Goal: Communication & Community: Answer question/provide support

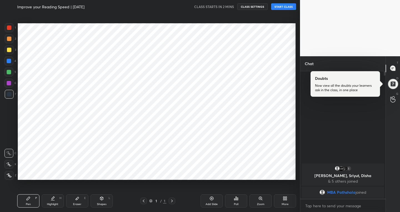
scroll to position [27584, 27483]
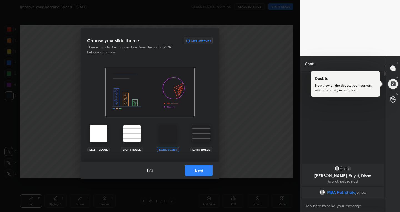
click at [193, 173] on button "Next" at bounding box center [199, 170] width 28 height 11
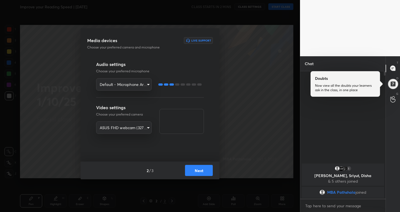
click at [195, 170] on button "Next" at bounding box center [199, 170] width 28 height 11
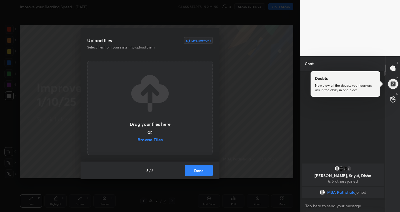
click at [159, 140] on label "Browse Files" at bounding box center [149, 141] width 25 height 6
click at [137, 140] on input "Browse Files" at bounding box center [137, 141] width 0 height 6
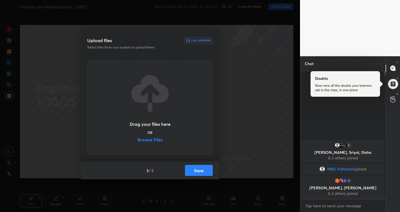
click at [202, 168] on button "Done" at bounding box center [199, 170] width 28 height 11
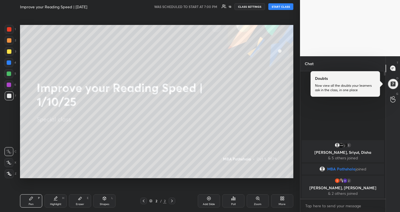
click at [284, 7] on button "START CLASS" at bounding box center [280, 6] width 25 height 7
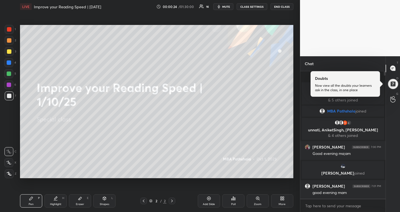
click at [9, 164] on icon at bounding box center [8, 163] width 5 height 4
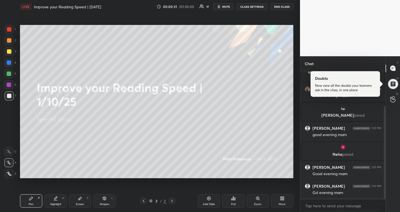
scroll to position [67, 0]
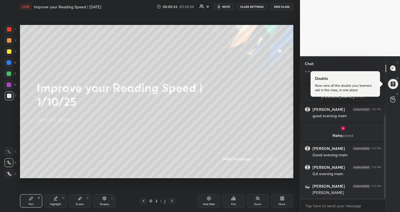
click at [281, 183] on div "Setting up your live class Poll for secs No correct answer Start poll" at bounding box center [157, 101] width 278 height 177
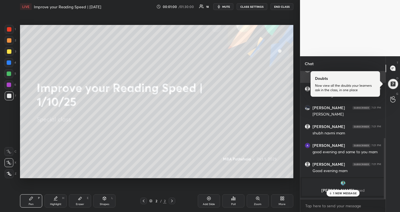
scroll to position [163, 0]
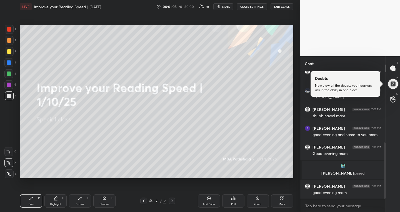
click at [278, 196] on div "More" at bounding box center [282, 201] width 22 height 13
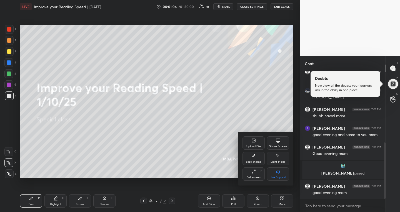
click at [255, 146] on div "Upload File" at bounding box center [253, 146] width 14 height 3
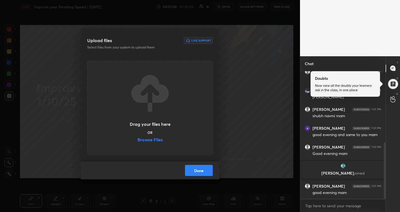
click at [149, 142] on label "Browse Files" at bounding box center [149, 141] width 25 height 6
click at [137, 142] on input "Browse Files" at bounding box center [137, 141] width 0 height 6
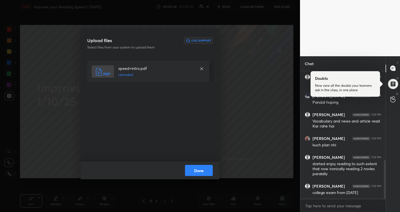
scroll to position [296, 0]
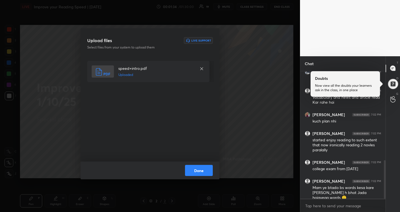
click at [194, 170] on button "Done" at bounding box center [199, 170] width 28 height 11
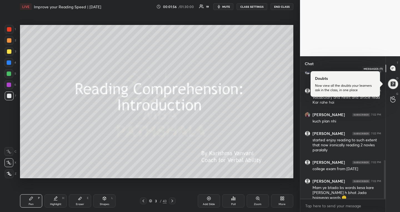
click at [391, 69] on icon at bounding box center [392, 68] width 5 height 5
click at [393, 82] on div at bounding box center [393, 84] width 12 height 12
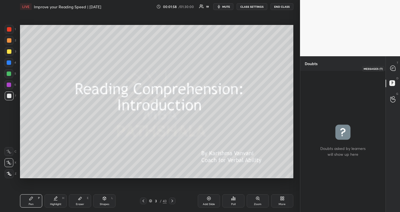
click at [392, 68] on icon at bounding box center [392, 68] width 2 height 0
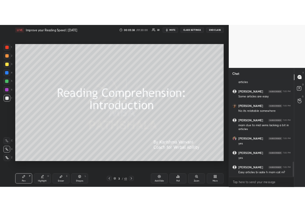
scroll to position [700, 0]
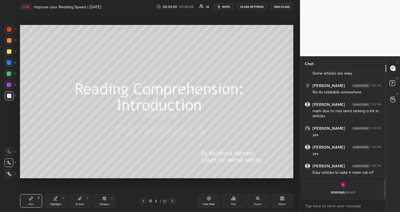
click at [226, 6] on span "mute" at bounding box center [226, 7] width 8 height 4
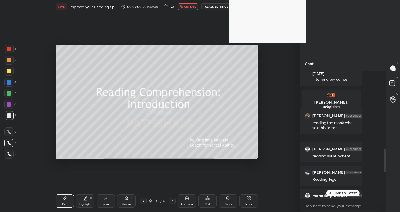
scroll to position [2, 2]
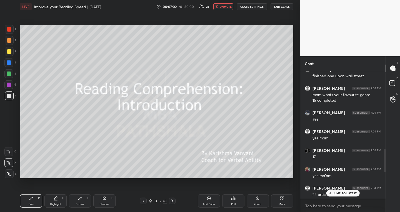
click at [228, 6] on span "unmute" at bounding box center [226, 7] width 12 height 4
click at [9, 73] on div at bounding box center [9, 74] width 4 height 4
click at [332, 192] on div "JUMP TO LATEST" at bounding box center [342, 193] width 33 height 7
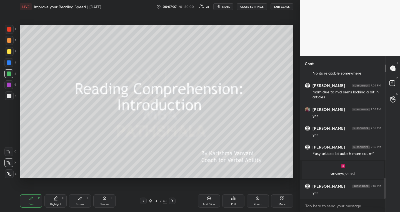
scroll to position [682, 0]
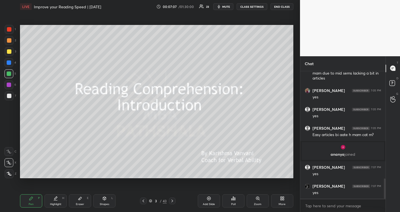
click at [327, 204] on body "1 2 3 4 5 6 7 R O A L C X Z Erase all C X Z LIVE Improve your Reading Speed | […" at bounding box center [200, 106] width 400 height 212
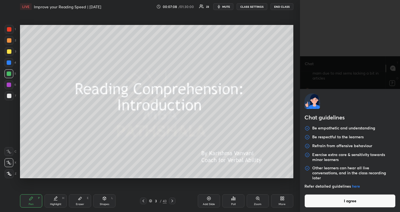
click at [327, 204] on button "I agree" at bounding box center [349, 201] width 91 height 13
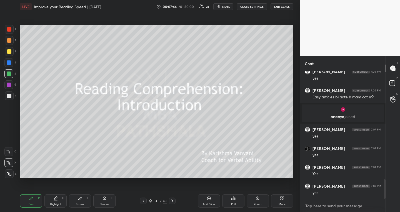
scroll to position [740, 0]
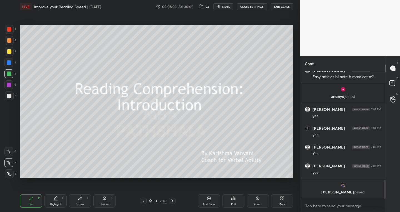
click at [173, 202] on icon at bounding box center [172, 201] width 4 height 4
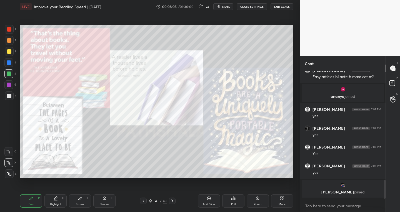
click at [173, 202] on icon at bounding box center [172, 201] width 4 height 4
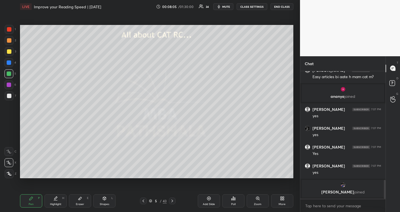
click at [173, 202] on icon at bounding box center [172, 201] width 4 height 4
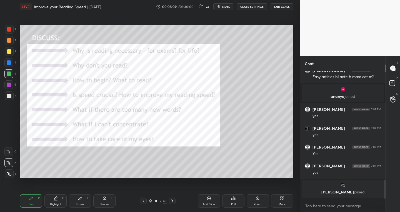
click at [173, 202] on icon at bounding box center [172, 201] width 4 height 4
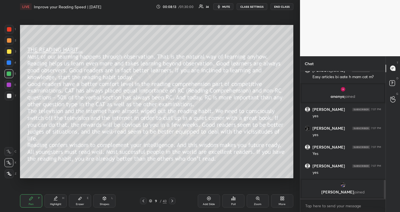
click at [172, 199] on icon at bounding box center [172, 201] width 4 height 4
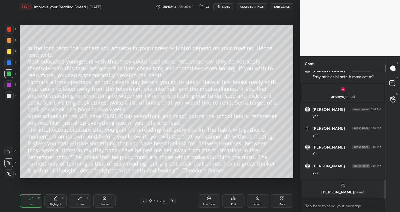
scroll to position [680, 0]
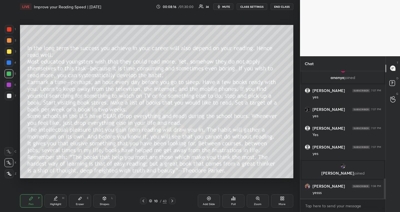
click at [172, 199] on icon at bounding box center [172, 201] width 4 height 4
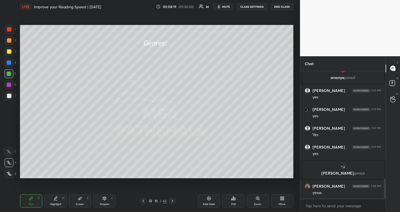
scroll to position [699, 0]
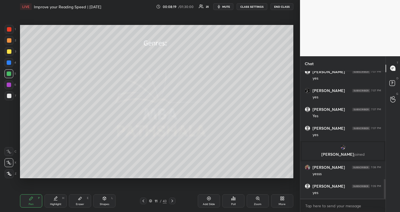
click at [172, 199] on icon at bounding box center [172, 201] width 4 height 4
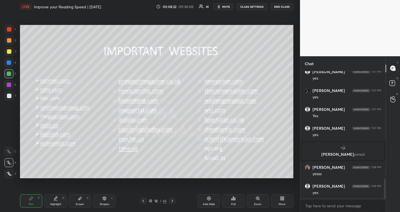
scroll to position [718, 0]
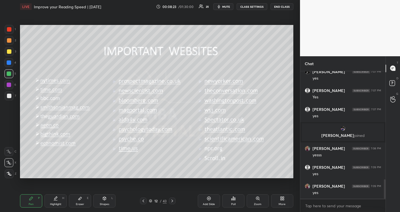
click at [151, 202] on icon at bounding box center [150, 201] width 3 height 3
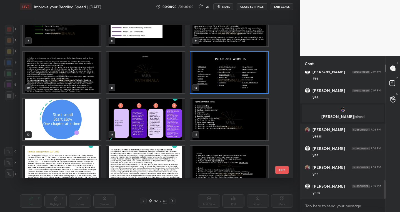
scroll to position [756, 0]
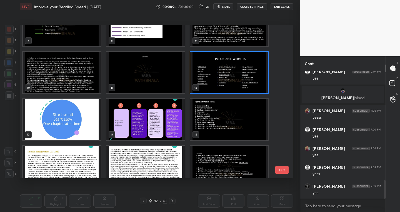
click at [96, 126] on img "grid" at bounding box center [62, 120] width 78 height 42
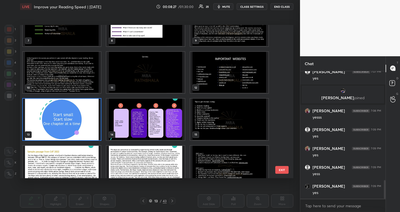
click at [96, 126] on img "grid" at bounding box center [62, 120] width 78 height 42
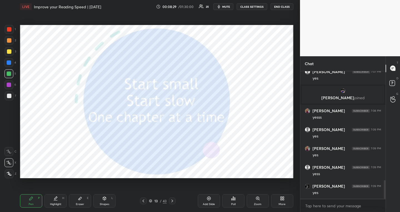
click at [151, 202] on icon at bounding box center [150, 201] width 3 height 3
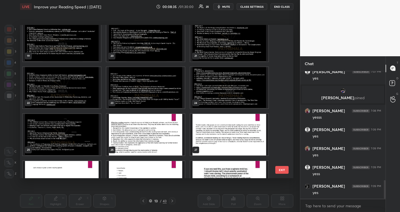
scroll to position [293, 0]
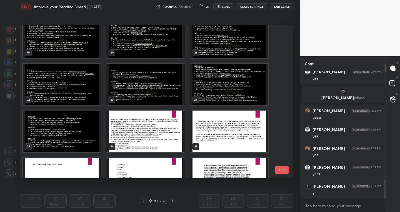
click at [66, 135] on img "grid" at bounding box center [62, 132] width 78 height 42
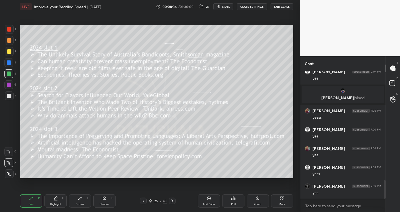
scroll to position [0, 0]
click at [173, 202] on icon at bounding box center [172, 201] width 4 height 4
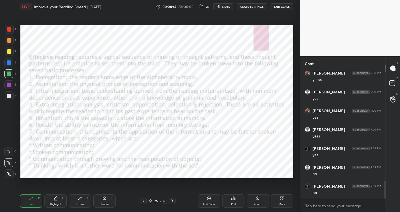
scroll to position [813, 0]
click at [11, 59] on div at bounding box center [8, 62] width 9 height 9
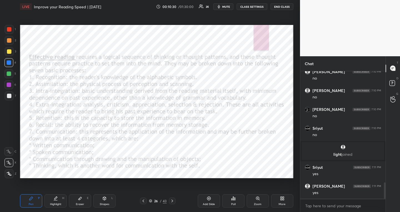
scroll to position [874, 0]
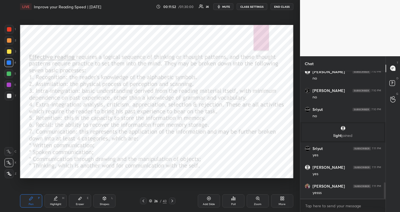
click at [9, 29] on div at bounding box center [9, 29] width 4 height 4
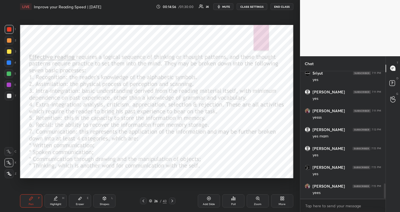
scroll to position [969, 0]
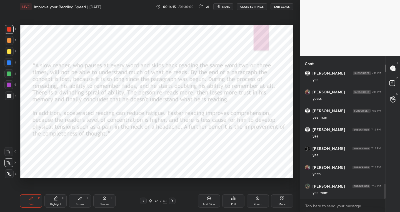
click at [145, 201] on icon at bounding box center [143, 201] width 4 height 4
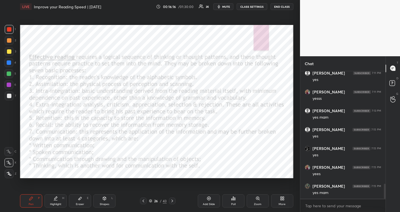
click at [207, 203] on div "Add Slide" at bounding box center [209, 204] width 12 height 3
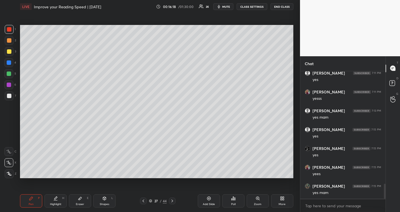
drag, startPoint x: 10, startPoint y: 51, endPoint x: 17, endPoint y: 50, distance: 7.3
click at [11, 51] on div at bounding box center [9, 51] width 4 height 4
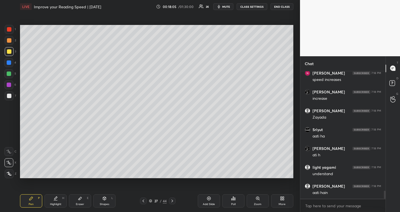
scroll to position [1880, 0]
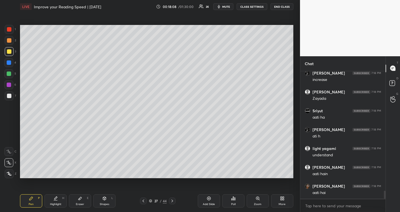
click at [9, 74] on div at bounding box center [9, 74] width 4 height 4
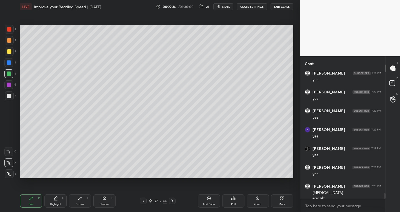
scroll to position [2840, 0]
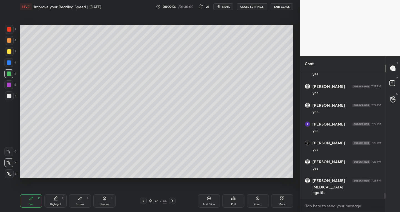
drag, startPoint x: 8, startPoint y: 51, endPoint x: 13, endPoint y: 66, distance: 15.5
click at [9, 51] on div at bounding box center [9, 51] width 4 height 4
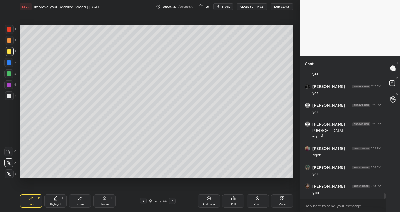
scroll to position [2916, 0]
click at [151, 200] on icon at bounding box center [150, 201] width 3 height 3
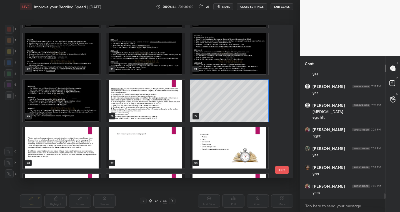
scroll to position [328, 0]
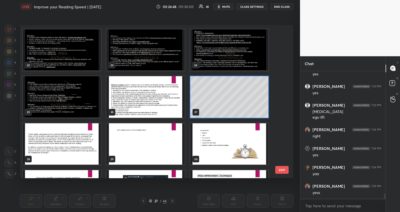
click at [84, 141] on img "grid" at bounding box center [62, 144] width 78 height 42
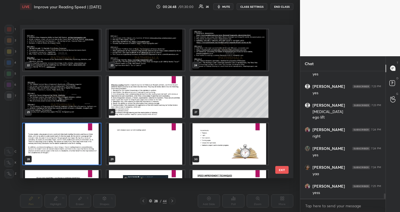
click at [84, 142] on img "grid" at bounding box center [62, 144] width 78 height 42
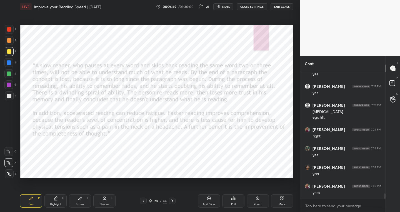
scroll to position [0, 0]
drag, startPoint x: 9, startPoint y: 74, endPoint x: 12, endPoint y: 81, distance: 8.6
click at [9, 74] on div at bounding box center [9, 74] width 4 height 4
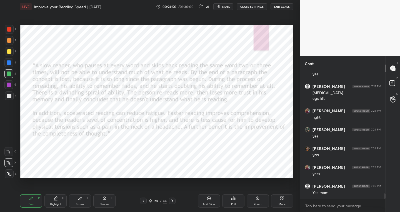
drag, startPoint x: 59, startPoint y: 200, endPoint x: 62, endPoint y: 193, distance: 8.2
click at [59, 200] on div "Highlight H" at bounding box center [55, 201] width 22 height 13
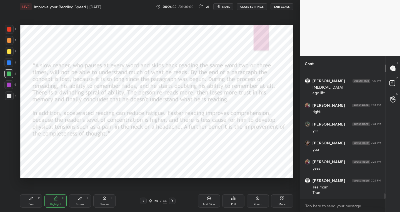
scroll to position [2959, 0]
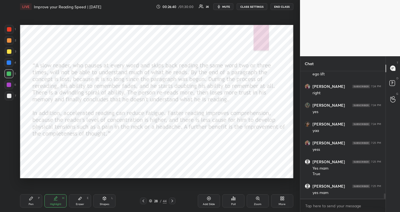
click at [35, 198] on div "Pen P" at bounding box center [31, 201] width 22 height 13
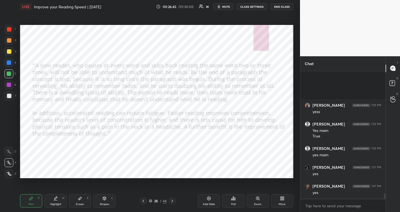
scroll to position [3054, 0]
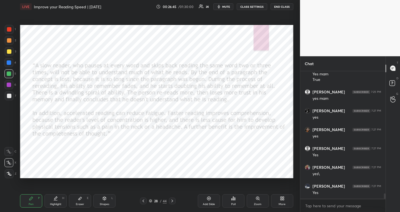
click at [151, 201] on icon at bounding box center [150, 201] width 3 height 3
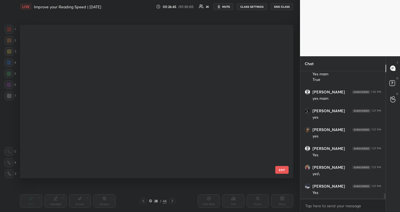
scroll to position [152, 270]
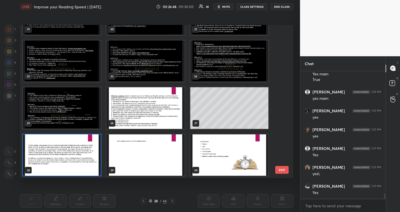
click at [147, 155] on img "grid" at bounding box center [145, 155] width 78 height 42
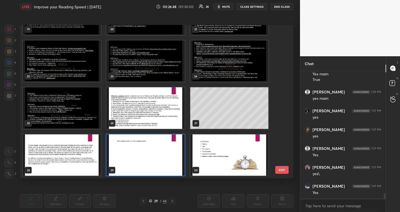
click at [147, 155] on img "grid" at bounding box center [145, 155] width 78 height 42
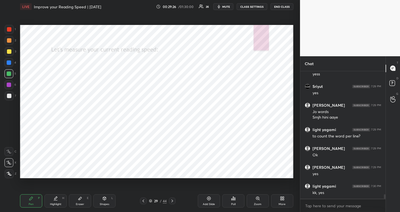
scroll to position [3569, 0]
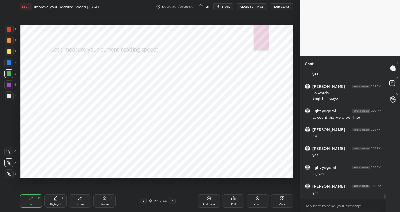
click at [10, 85] on div at bounding box center [9, 85] width 4 height 4
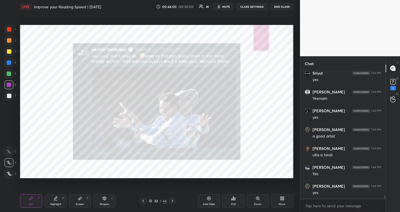
scroll to position [4933, 0]
drag, startPoint x: 10, startPoint y: 73, endPoint x: 14, endPoint y: 72, distance: 3.8
click at [10, 74] on div at bounding box center [9, 74] width 4 height 4
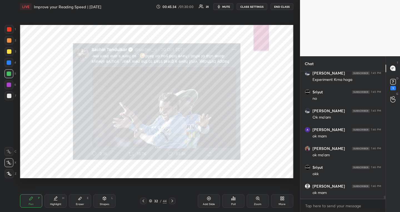
scroll to position [5160, 0]
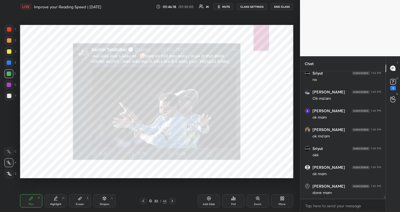
click at [150, 201] on icon at bounding box center [150, 201] width 3 height 3
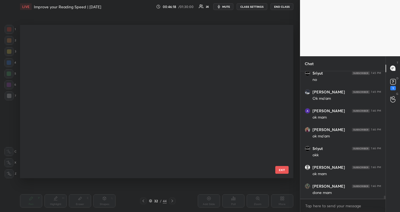
scroll to position [152, 270]
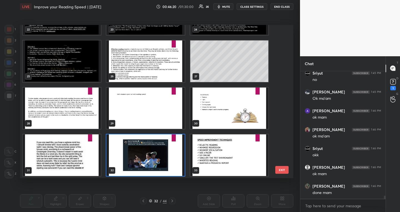
click at [214, 165] on img "grid" at bounding box center [229, 156] width 78 height 42
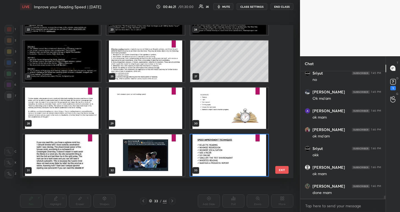
click at [214, 164] on img "grid" at bounding box center [229, 156] width 78 height 42
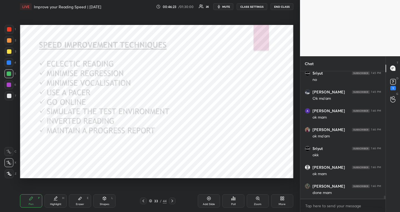
click at [9, 62] on div at bounding box center [9, 63] width 4 height 4
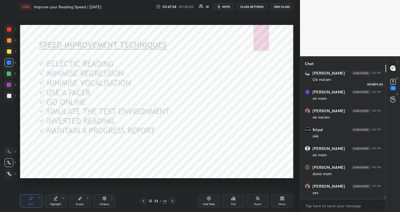
click at [393, 80] on rect at bounding box center [392, 81] width 5 height 5
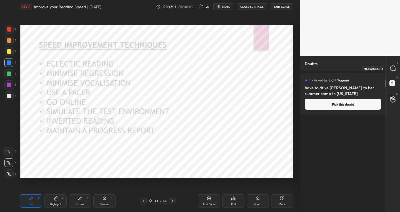
click at [394, 64] on div at bounding box center [392, 69] width 11 height 10
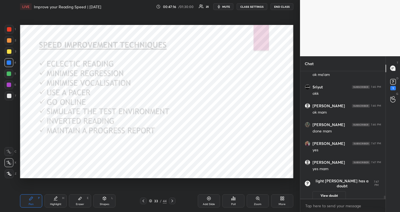
scroll to position [4830, 0]
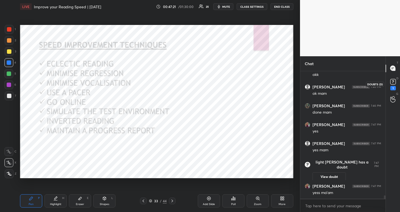
click at [393, 82] on icon at bounding box center [393, 81] width 2 height 2
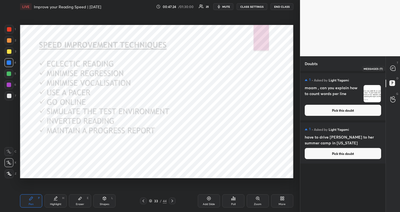
click at [396, 68] on div at bounding box center [392, 69] width 11 height 10
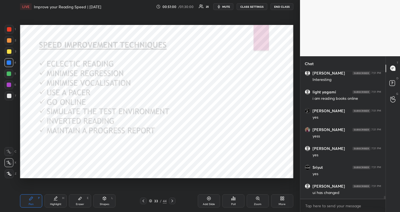
scroll to position [5609, 0]
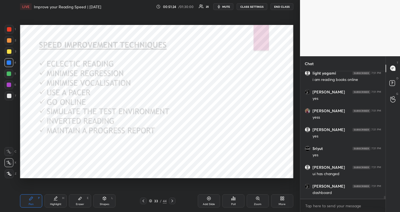
click at [9, 84] on div at bounding box center [9, 85] width 4 height 4
click at [81, 202] on div "Eraser E" at bounding box center [80, 201] width 22 height 13
drag, startPoint x: 107, startPoint y: 198, endPoint x: 101, endPoint y: 191, distance: 8.9
click at [107, 197] on div "Shapes L" at bounding box center [104, 201] width 22 height 13
drag, startPoint x: 32, startPoint y: 201, endPoint x: 46, endPoint y: 190, distance: 18.0
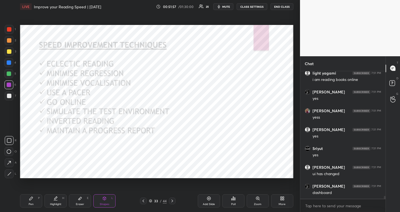
click at [32, 201] on div "Pen P" at bounding box center [31, 201] width 22 height 13
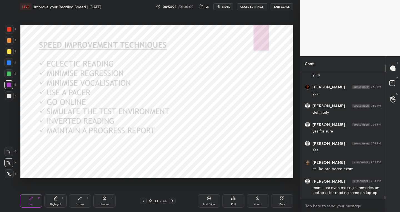
scroll to position [5841, 0]
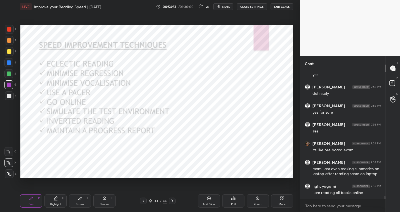
click at [149, 199] on div "33 / 44" at bounding box center [158, 201] width 18 height 5
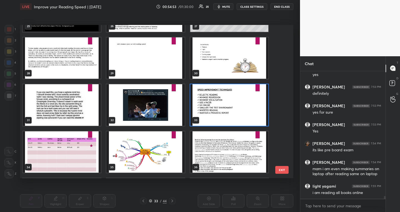
scroll to position [5846, 0]
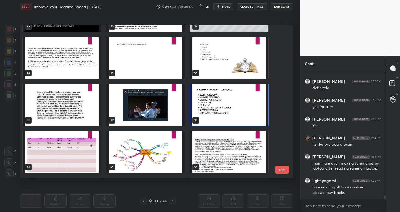
click at [78, 157] on img "grid" at bounding box center [62, 152] width 78 height 42
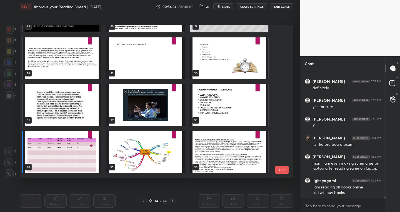
click at [78, 157] on img "grid" at bounding box center [62, 152] width 78 height 42
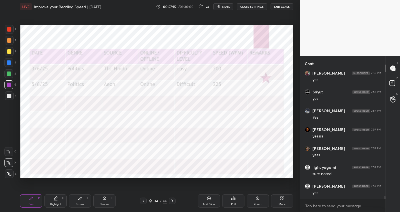
scroll to position [6059, 0]
click at [10, 75] on div at bounding box center [9, 74] width 4 height 4
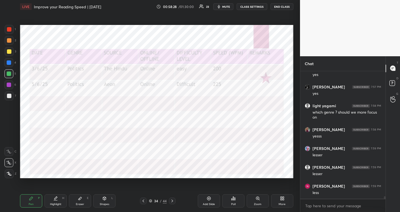
scroll to position [6177, 0]
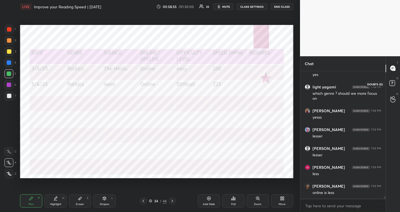
click at [393, 84] on rect at bounding box center [391, 83] width 5 height 5
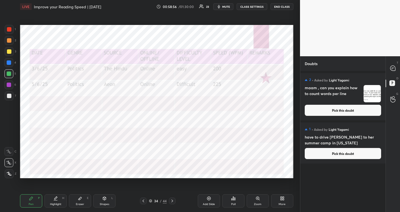
click at [341, 112] on button "Pick this doubt" at bounding box center [343, 110] width 76 height 11
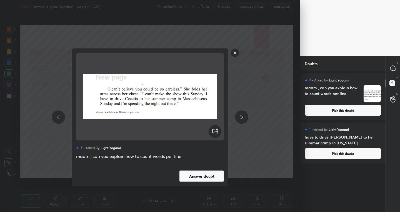
click at [200, 176] on button "Answer doubt" at bounding box center [201, 176] width 44 height 11
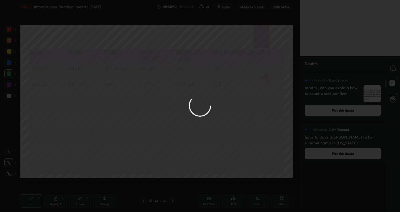
click at [394, 69] on div at bounding box center [200, 106] width 400 height 212
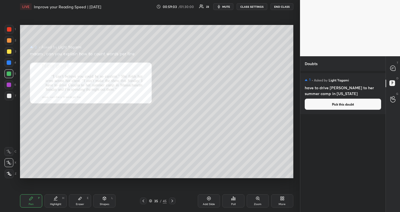
click at [121, 179] on div "Setting up your live class Poll for secs No correct answer Start poll" at bounding box center [157, 101] width 278 height 177
click at [392, 66] on icon at bounding box center [392, 68] width 5 height 5
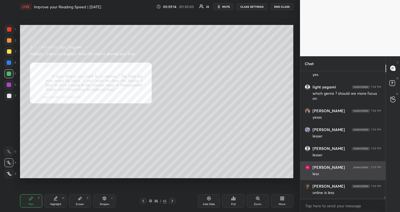
scroll to position [6294, 0]
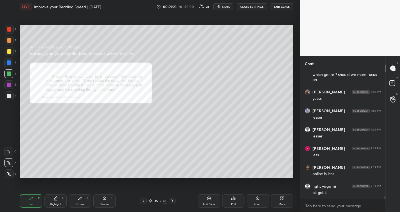
click at [144, 202] on icon at bounding box center [143, 201] width 4 height 4
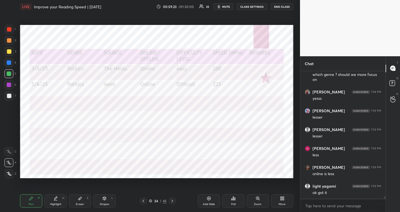
click at [144, 202] on icon at bounding box center [143, 201] width 4 height 4
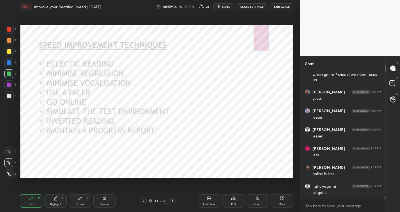
click at [149, 203] on icon at bounding box center [150, 201] width 3 height 3
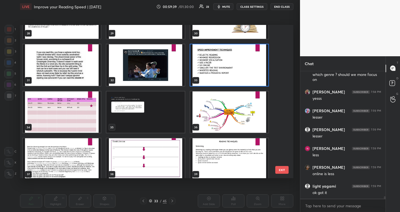
scroll to position [454, 0]
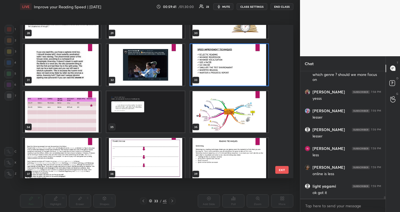
click at [158, 112] on img "grid" at bounding box center [145, 112] width 78 height 42
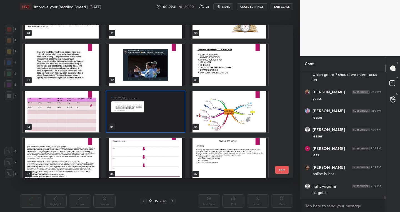
click at [158, 112] on img "grid" at bounding box center [145, 112] width 78 height 42
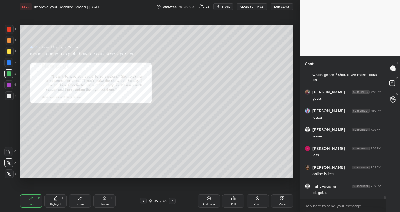
click at [150, 200] on icon at bounding box center [150, 201] width 3 height 3
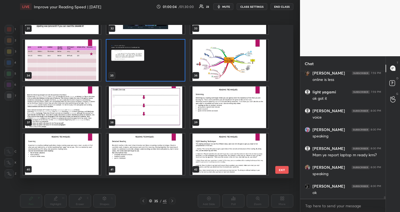
scroll to position [6408, 0]
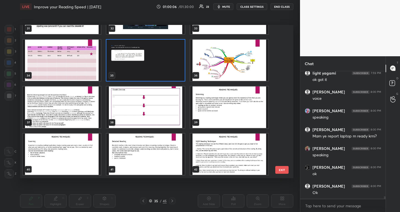
click at [160, 73] on img "grid" at bounding box center [145, 60] width 78 height 42
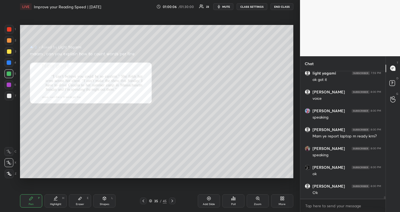
click at [160, 73] on img "grid" at bounding box center [145, 60] width 78 height 42
click at [209, 200] on icon at bounding box center [209, 199] width 4 height 4
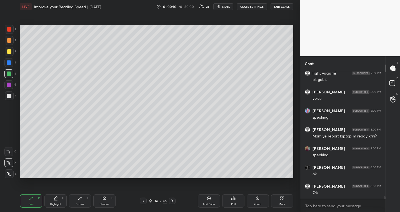
click at [11, 51] on div at bounding box center [9, 51] width 4 height 4
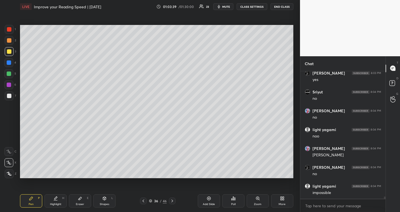
scroll to position [6936, 0]
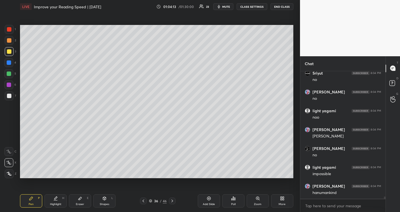
click at [75, 206] on div "Eraser E" at bounding box center [80, 201] width 22 height 13
drag, startPoint x: 33, startPoint y: 200, endPoint x: 61, endPoint y: 181, distance: 33.2
click at [33, 200] on div "Pen P" at bounding box center [31, 201] width 22 height 13
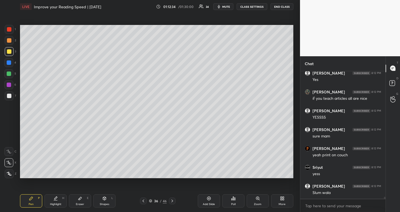
scroll to position [7739, 0]
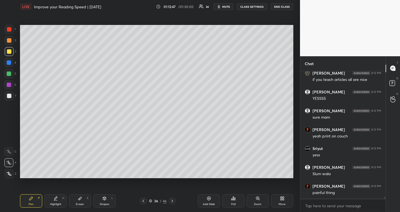
click at [150, 201] on icon at bounding box center [150, 201] width 3 height 3
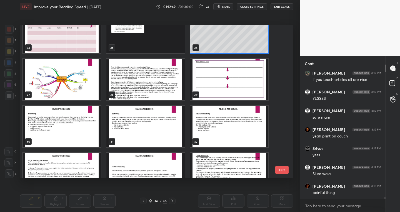
scroll to position [534, 0]
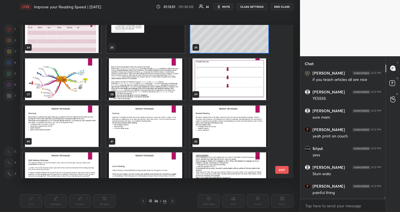
click at [229, 89] on img "grid" at bounding box center [229, 80] width 78 height 42
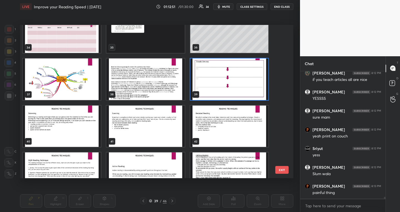
click at [229, 89] on img "grid" at bounding box center [229, 80] width 78 height 42
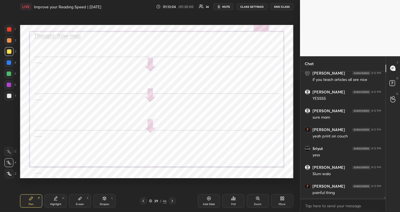
click at [11, 84] on div at bounding box center [9, 85] width 4 height 4
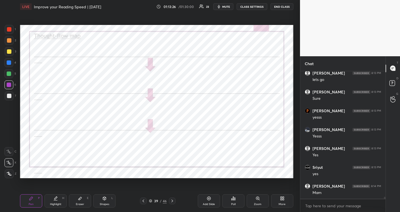
scroll to position [7984, 0]
drag, startPoint x: 82, startPoint y: 198, endPoint x: 84, endPoint y: 201, distance: 3.4
click at [83, 198] on div "Eraser E" at bounding box center [80, 201] width 22 height 13
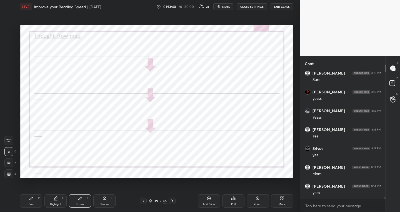
drag, startPoint x: 9, startPoint y: 174, endPoint x: 19, endPoint y: 168, distance: 11.8
click at [9, 174] on g at bounding box center [9, 174] width 4 height 4
drag, startPoint x: 35, startPoint y: 202, endPoint x: 39, endPoint y: 201, distance: 4.0
click at [36, 203] on div "Pen P" at bounding box center [31, 201] width 22 height 13
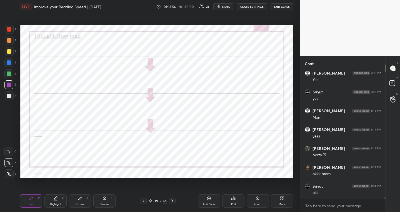
click at [172, 200] on icon at bounding box center [172, 201] width 4 height 4
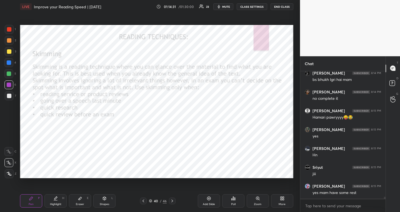
scroll to position [8368, 0]
click at [150, 201] on icon at bounding box center [150, 200] width 3 height 1
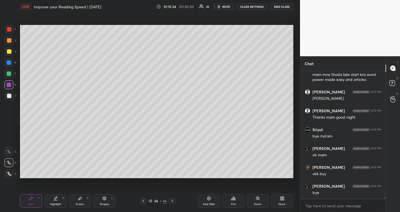
scroll to position [8360, 0]
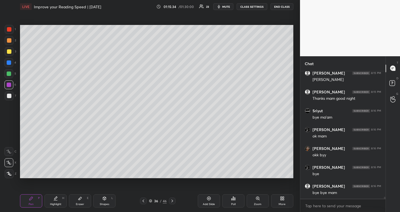
click at [281, 6] on button "END CLASS" at bounding box center [281, 6] width 23 height 7
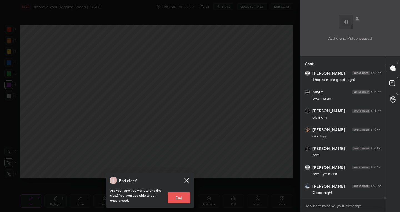
scroll to position [8398, 0]
click at [180, 200] on button "End" at bounding box center [179, 197] width 22 height 11
type textarea "x"
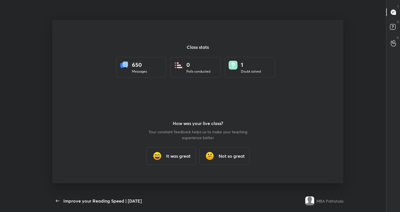
scroll to position [0, 0]
